Goal: Check status: Check status

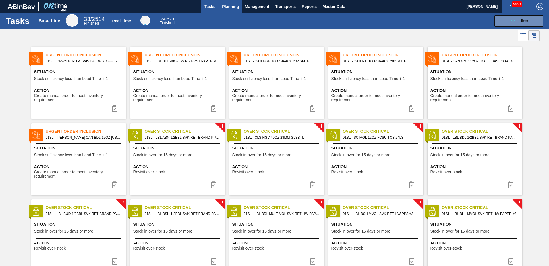
click at [234, 8] on span "Planning" at bounding box center [230, 6] width 17 height 7
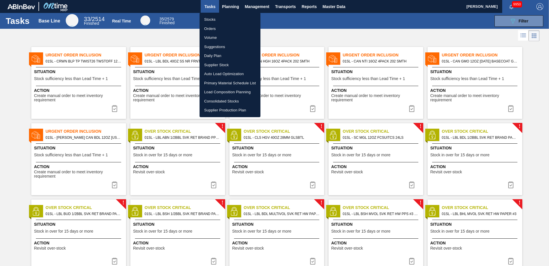
click at [211, 29] on li "Orders" at bounding box center [230, 28] width 61 height 9
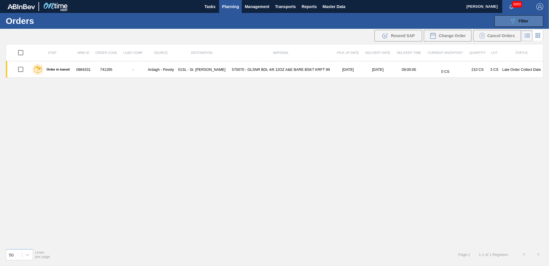
click at [531, 22] on button "089F7B8B-B2A5-4AFE-B5C0-19BA573D28AC Filter" at bounding box center [519, 20] width 49 height 11
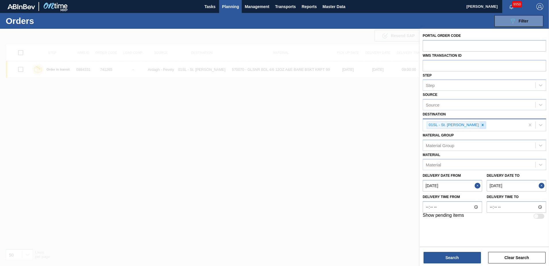
click at [481, 126] on icon at bounding box center [483, 125] width 4 height 4
click at [454, 47] on input "text" at bounding box center [485, 45] width 124 height 11
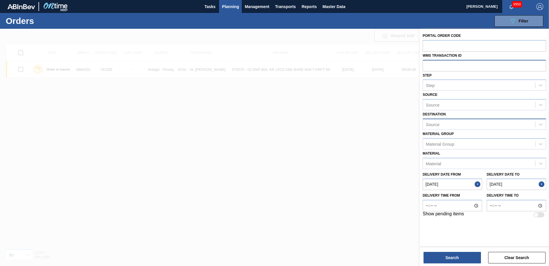
click at [451, 69] on input "text" at bounding box center [485, 65] width 124 height 11
type input "572773"
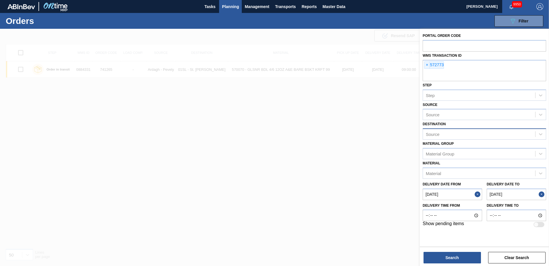
click at [475, 196] on from "[DATE]" at bounding box center [452, 193] width 59 height 11
click at [477, 193] on button "Close" at bounding box center [478, 193] width 7 height 11
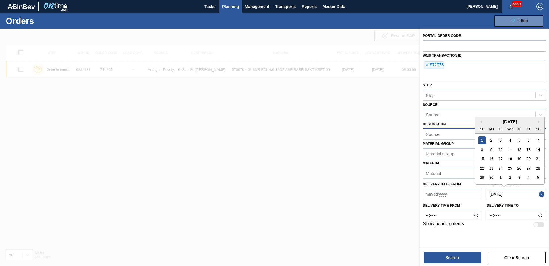
click at [539, 195] on to "[DATE]" at bounding box center [516, 193] width 59 height 11
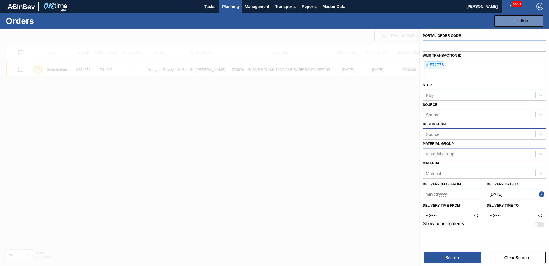
click at [540, 194] on button "Close" at bounding box center [542, 193] width 7 height 11
click at [469, 260] on button "Search" at bounding box center [452, 256] width 57 height 11
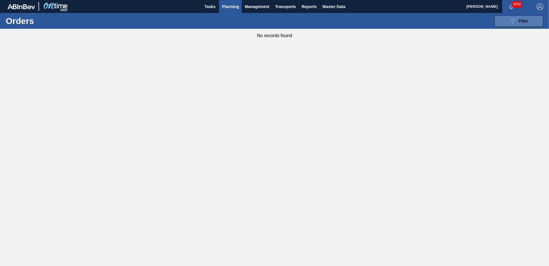
click at [536, 26] on button "089F7B8B-B2A5-4AFE-B5C0-19BA573D28AC Filter" at bounding box center [519, 20] width 49 height 11
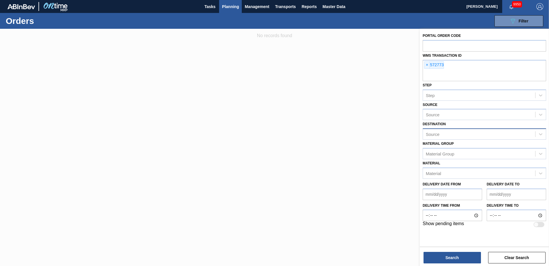
click at [447, 134] on div "Source" at bounding box center [479, 134] width 112 height 8
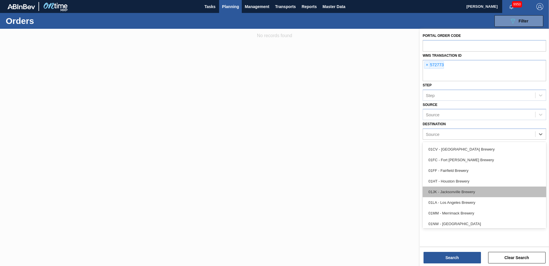
scroll to position [29, 0]
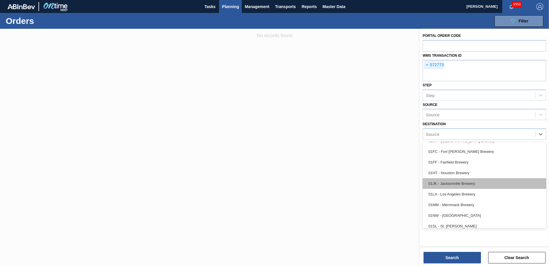
click at [453, 188] on div "01JK - Jacksonville Brewery" at bounding box center [485, 183] width 124 height 11
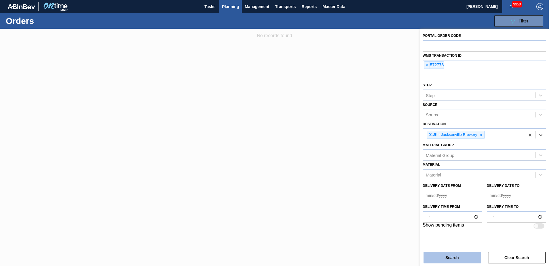
click at [451, 262] on button "Search" at bounding box center [452, 256] width 57 height 11
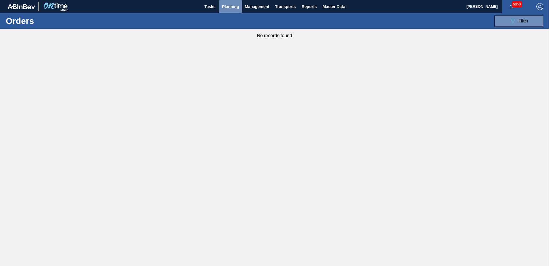
click at [235, 7] on span "Planning" at bounding box center [230, 6] width 17 height 7
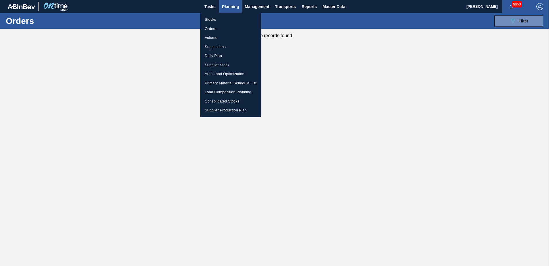
drag, startPoint x: 218, startPoint y: 20, endPoint x: 7, endPoint y: 57, distance: 214.1
click at [218, 20] on li "Stocks" at bounding box center [230, 19] width 61 height 9
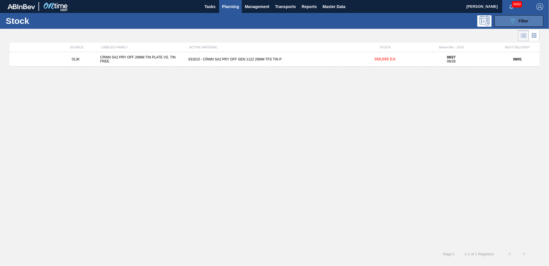
click at [510, 25] on button "089F7B8B-B2A5-4AFE-B5C0-19BA573D28AC Filter" at bounding box center [519, 20] width 49 height 11
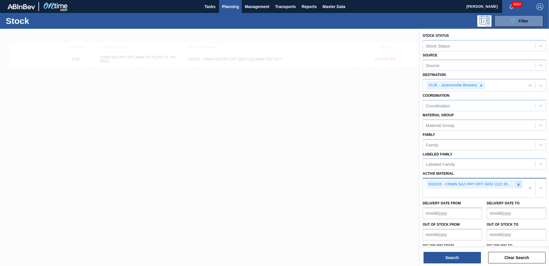
click at [518, 185] on icon at bounding box center [519, 184] width 2 height 2
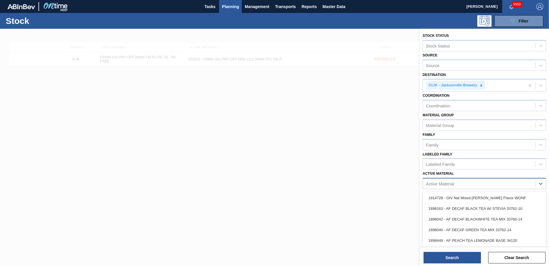
click at [507, 185] on div "Active Material" at bounding box center [479, 183] width 112 height 8
type Material "676844"
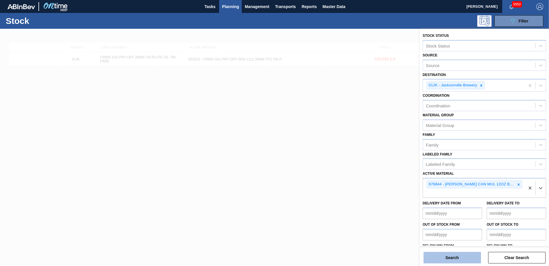
click at [461, 254] on button "Search" at bounding box center [452, 256] width 57 height 11
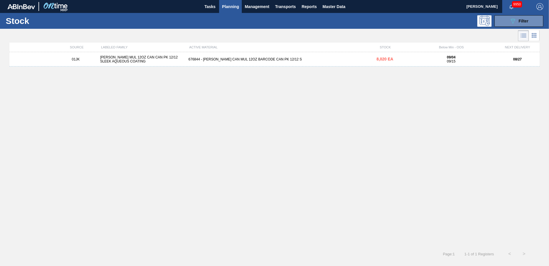
click at [138, 62] on div "[PERSON_NAME] MUL 12OZ CAN CAN PK 12/12 SLEEK AQUEOUS COATING" at bounding box center [142, 59] width 89 height 8
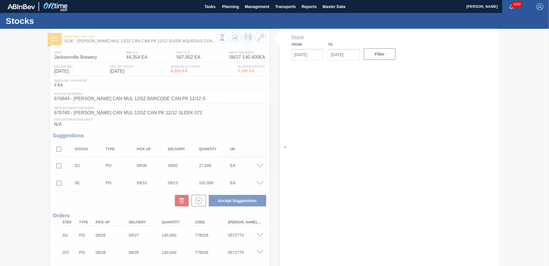
type input "[DATE]"
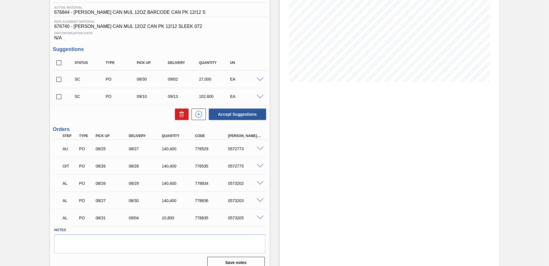
scroll to position [93, 0]
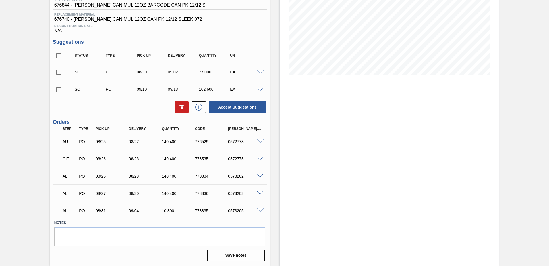
click at [259, 140] on span at bounding box center [260, 141] width 7 height 4
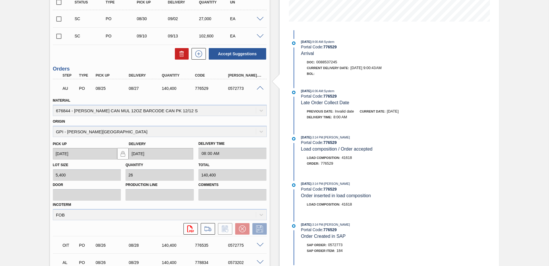
scroll to position [118, 0]
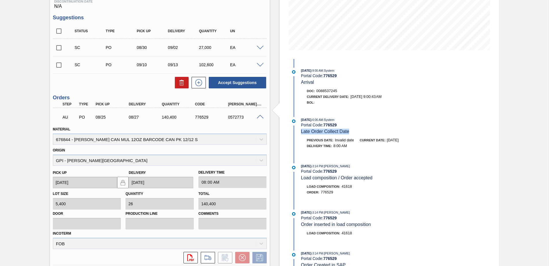
drag, startPoint x: 357, startPoint y: 130, endPoint x: 352, endPoint y: 132, distance: 5.8
click at [352, 132] on div "[DATE] 6:06 AM : System Portal Code: 776529 Late Order Collect Date" at bounding box center [369, 126] width 136 height 18
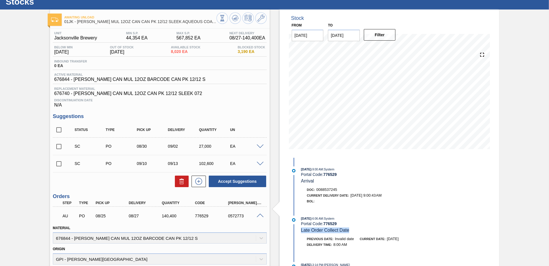
scroll to position [3, 0]
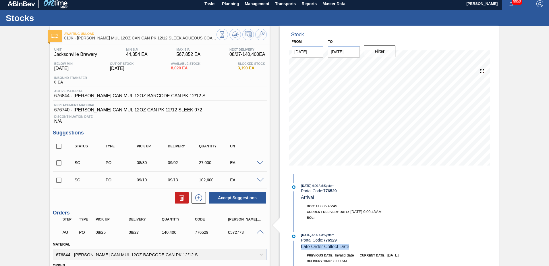
click at [317, 54] on input "[DATE]" at bounding box center [308, 51] width 32 height 11
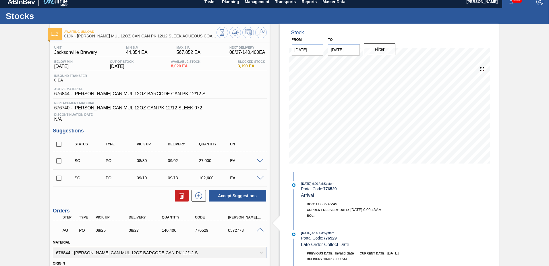
scroll to position [0, 0]
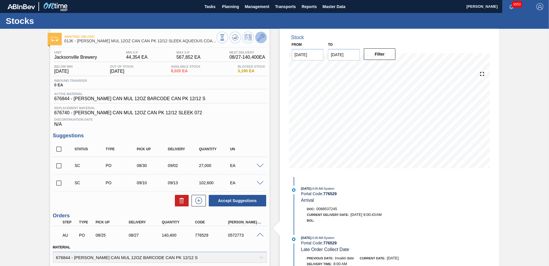
click at [261, 36] on icon at bounding box center [261, 37] width 7 height 7
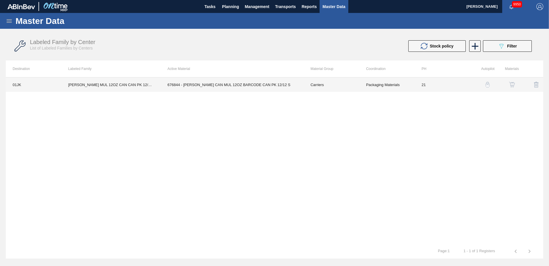
click at [446, 85] on td "21" at bounding box center [442, 84] width 55 height 14
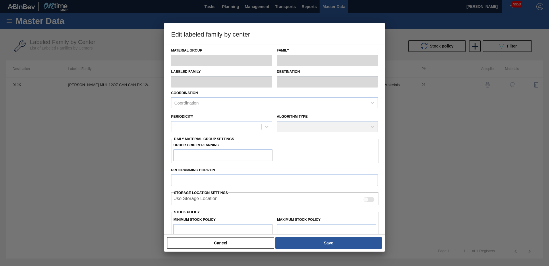
type input "Carriers"
type input "Can Carriers"
type input "[PERSON_NAME] MUL 12OZ CAN CAN PK 12/12 SLEEK AQUEOUS COATING"
type input "01JK - Jacksonville Brewery"
type input "21"
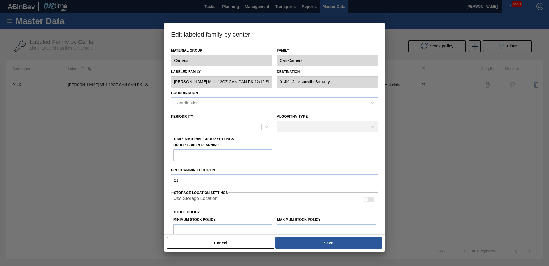
type input "44,354"
type input "567,852"
type input "0"
type input "44,354"
checkbox input "true"
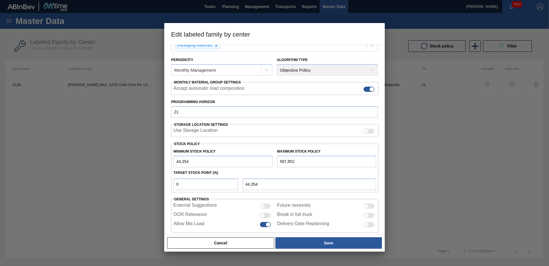
scroll to position [66, 0]
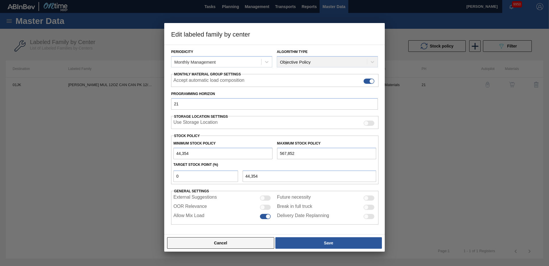
click at [222, 241] on button "Cancel" at bounding box center [220, 242] width 107 height 11
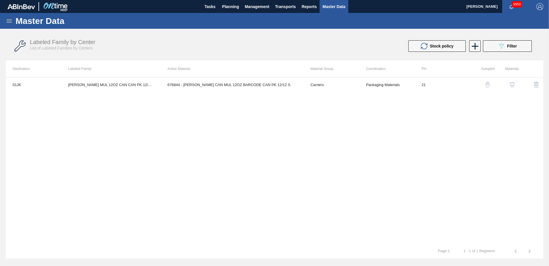
click at [512, 89] on button "button" at bounding box center [512, 85] width 14 height 14
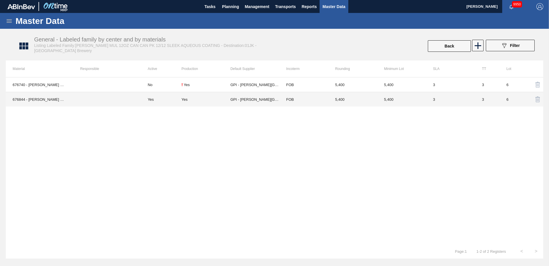
click at [325, 102] on td "FOB" at bounding box center [304, 99] width 49 height 15
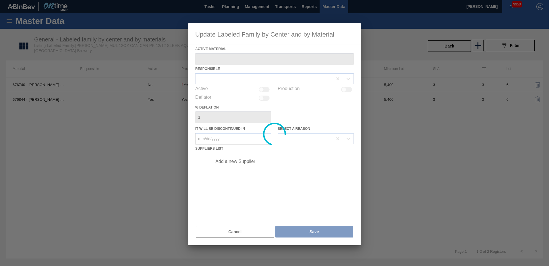
type Material "676844 - [PERSON_NAME] CAN MUL 12OZ BARCODE CAN PK 12/12 S"
checkbox input "true"
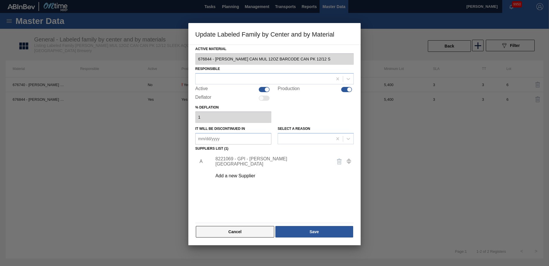
click at [244, 228] on button "Cancel" at bounding box center [235, 231] width 78 height 11
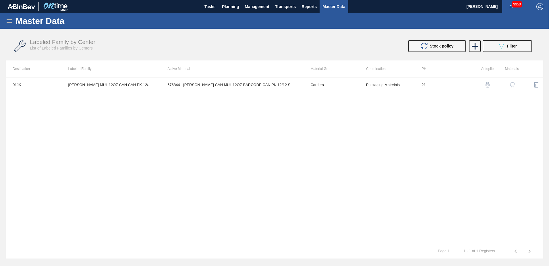
click at [488, 89] on button "button" at bounding box center [488, 85] width 14 height 14
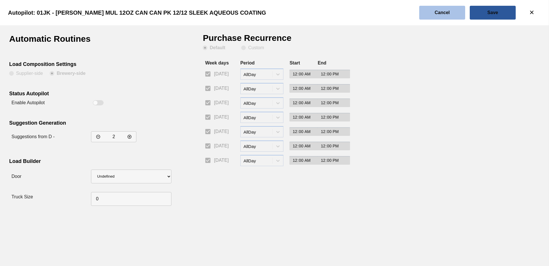
click at [453, 17] on button "Cancel" at bounding box center [443, 13] width 46 height 14
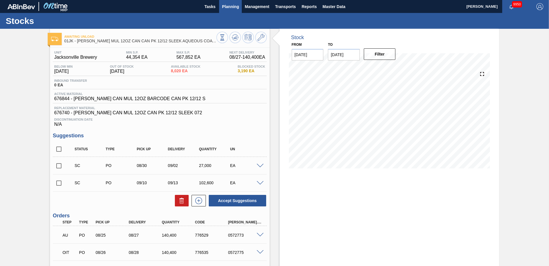
click at [230, 7] on span "Planning" at bounding box center [230, 6] width 17 height 7
